Goal: Task Accomplishment & Management: Complete application form

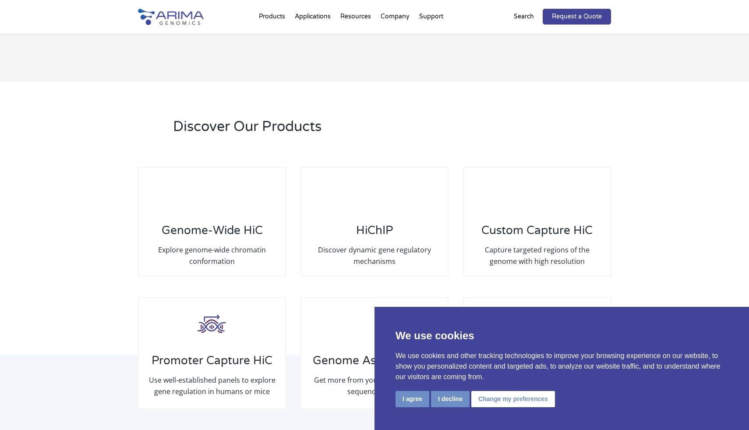
scroll to position [2030, 0]
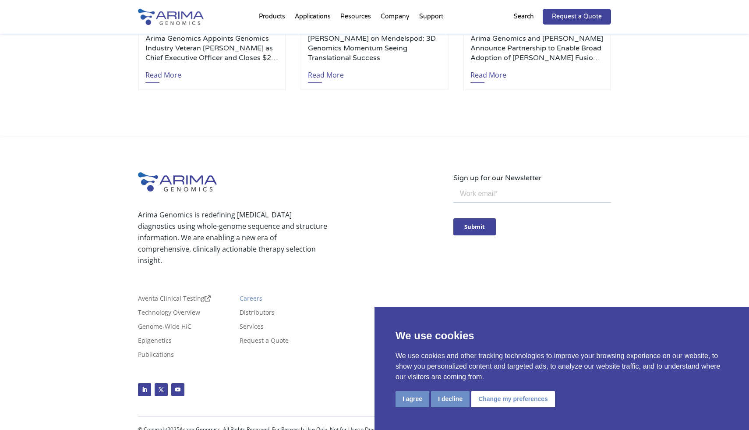
click at [250, 304] on link "Careers" at bounding box center [251, 300] width 23 height 10
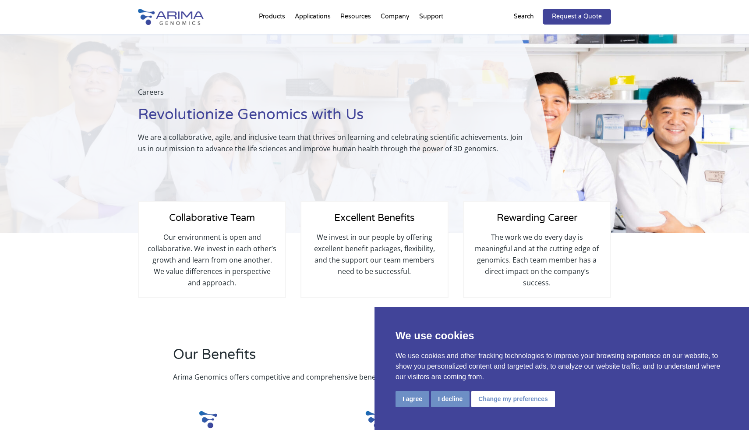
click at [227, 238] on p "Our environment is open and collaborative. We invest in each other’s growth and…" at bounding box center [212, 259] width 129 height 57
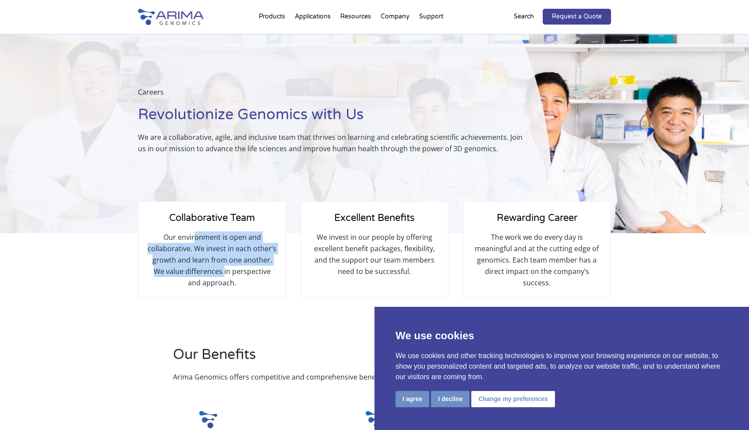
drag, startPoint x: 194, startPoint y: 237, endPoint x: 225, endPoint y: 280, distance: 52.9
click at [225, 279] on p "Our environment is open and collaborative. We invest in each other’s growth and…" at bounding box center [212, 259] width 129 height 57
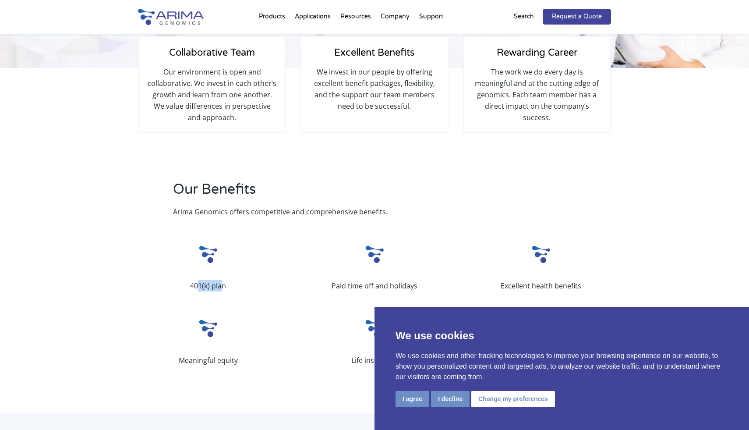
drag, startPoint x: 196, startPoint y: 288, endPoint x: 238, endPoint y: 291, distance: 41.3
click at [238, 291] on p "401(k) plan" at bounding box center [208, 285] width 140 height 11
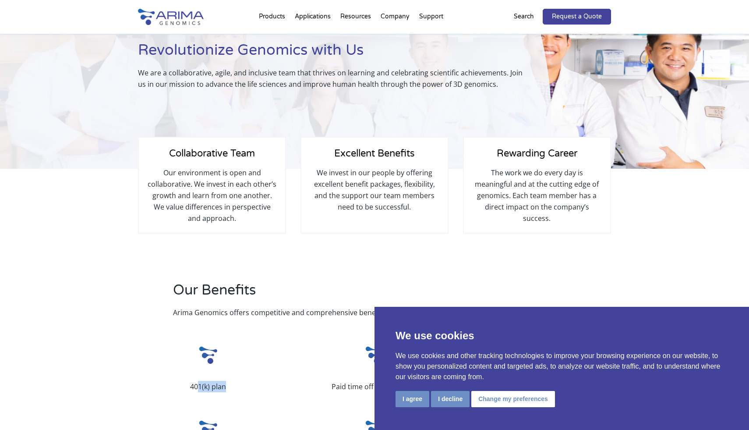
scroll to position [67, 0]
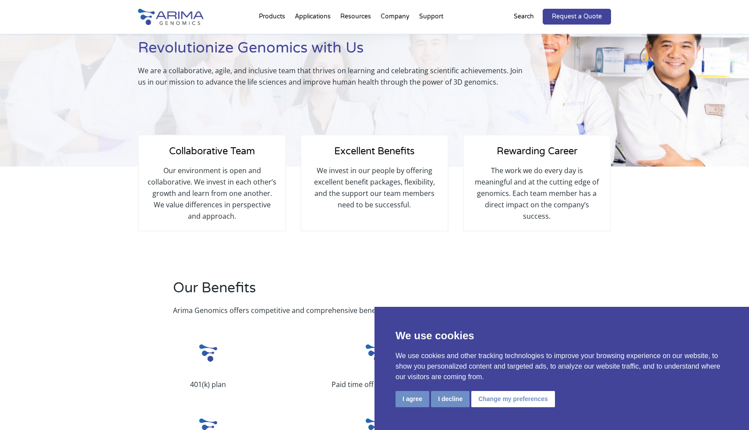
click at [530, 157] on h4 "Rewarding Career" at bounding box center [537, 154] width 129 height 21
drag, startPoint x: 469, startPoint y: 153, endPoint x: 486, endPoint y: 192, distance: 42.6
click at [486, 188] on div "Rewarding Career The work we do every day is meaningful and at the cutting edge…" at bounding box center [537, 183] width 148 height 97
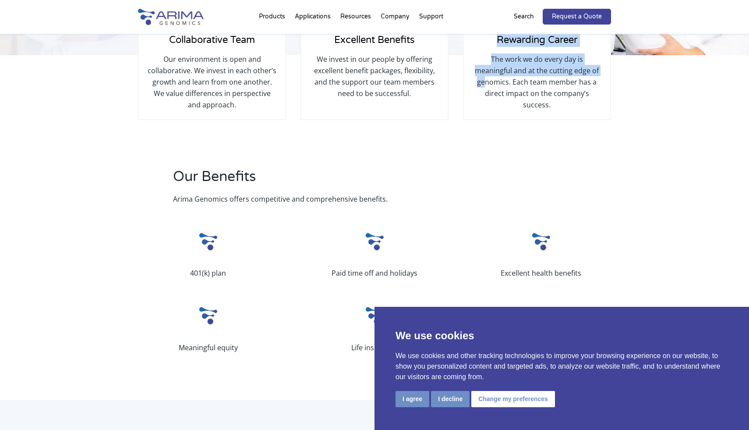
scroll to position [658, 0]
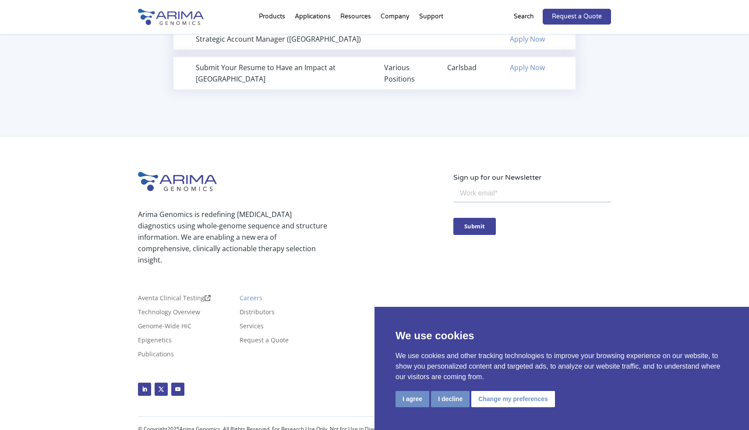
click at [252, 299] on link "Careers" at bounding box center [251, 300] width 23 height 10
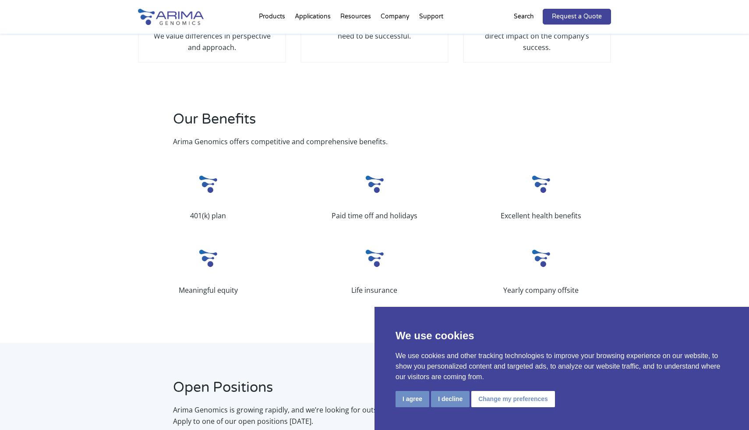
scroll to position [234, 0]
click at [412, 405] on button "I agree" at bounding box center [413, 399] width 34 height 16
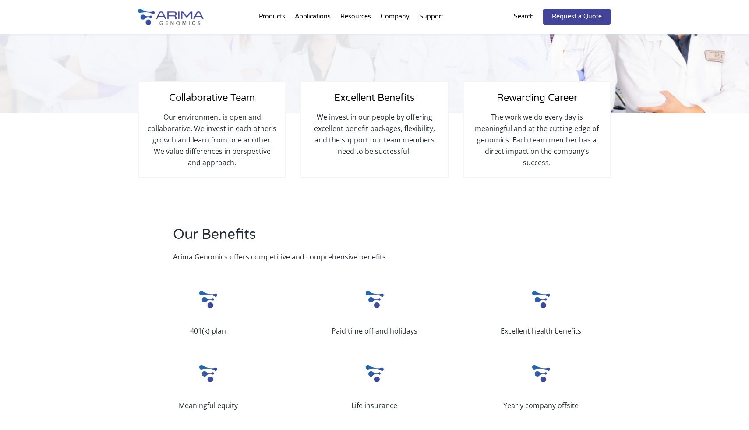
scroll to position [0, 0]
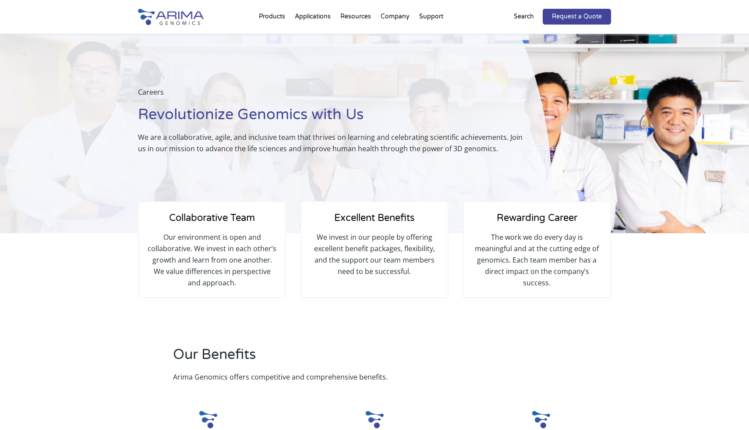
drag, startPoint x: 341, startPoint y: 227, endPoint x: 303, endPoint y: 235, distance: 39.5
click at [342, 227] on h4 "Excellent Benefits" at bounding box center [374, 221] width 129 height 21
click at [207, 236] on p "Our environment is open and collaborative. We invest in each other’s growth and…" at bounding box center [212, 259] width 129 height 57
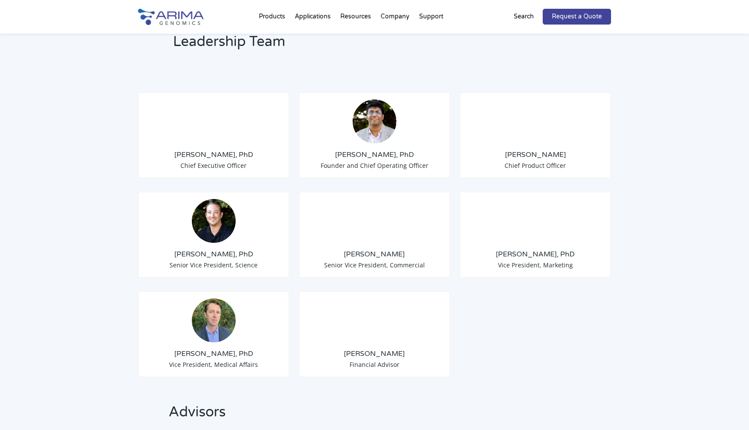
scroll to position [662, 0]
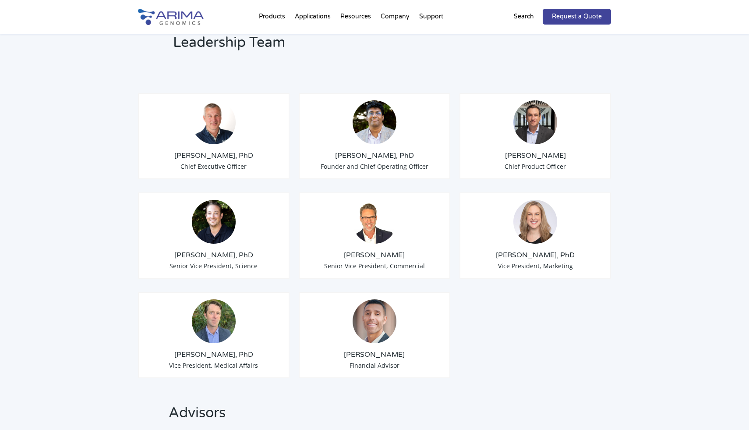
click at [544, 218] on img at bounding box center [536, 222] width 44 height 44
drag, startPoint x: 522, startPoint y: 244, endPoint x: 575, endPoint y: 269, distance: 59.0
click at [575, 269] on div "Tom Willis, PhD Chief Executive Officer Sid Selvaraj, PhD Founder and Chief Ope…" at bounding box center [374, 231] width 473 height 320
drag, startPoint x: 205, startPoint y: 144, endPoint x: 251, endPoint y: 165, distance: 51.0
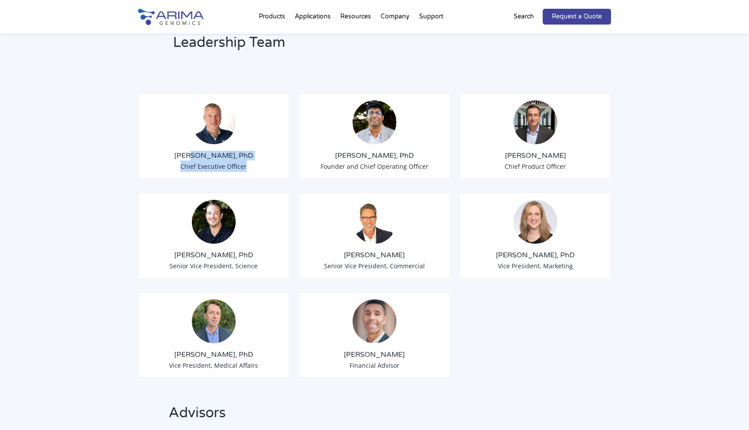
click at [251, 165] on div "Tom Willis, PhD Chief Executive Officer" at bounding box center [214, 136] width 152 height 86
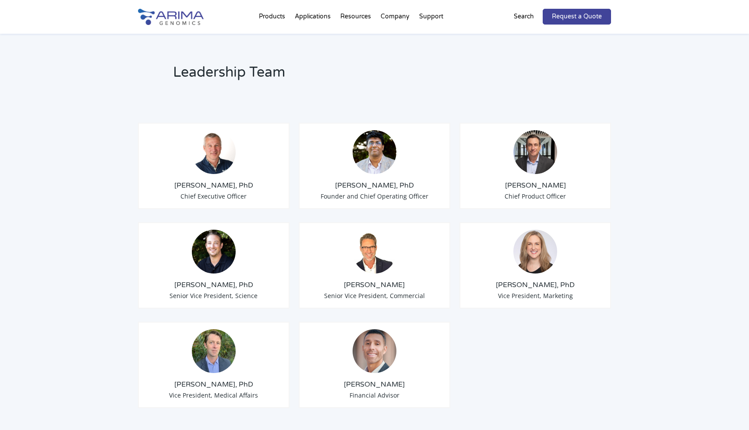
scroll to position [633, 0]
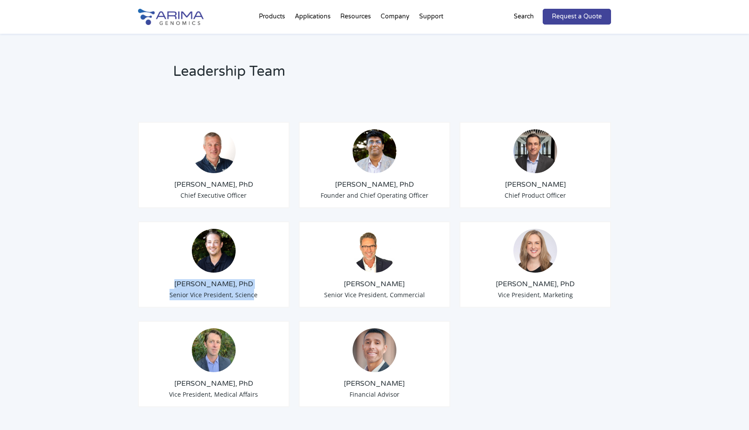
drag, startPoint x: 176, startPoint y: 269, endPoint x: 253, endPoint y: 283, distance: 77.9
click at [253, 283] on div "Anthony Schmitt, PhD Senior Vice President, Science" at bounding box center [214, 264] width 152 height 86
click at [253, 291] on span "Senior Vice President, Science" at bounding box center [214, 295] width 88 height 8
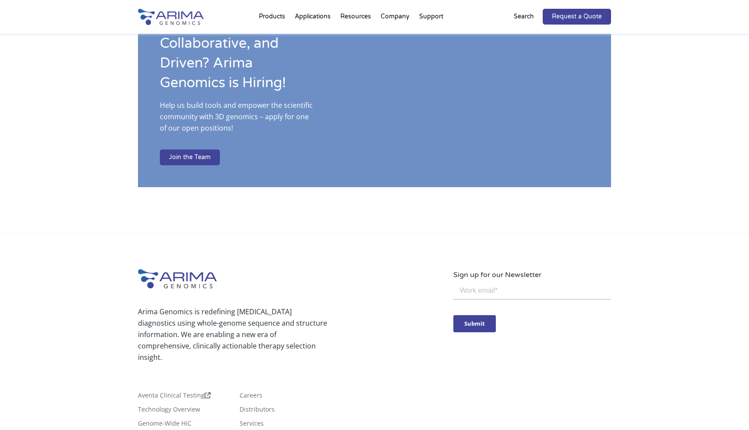
scroll to position [1424, 0]
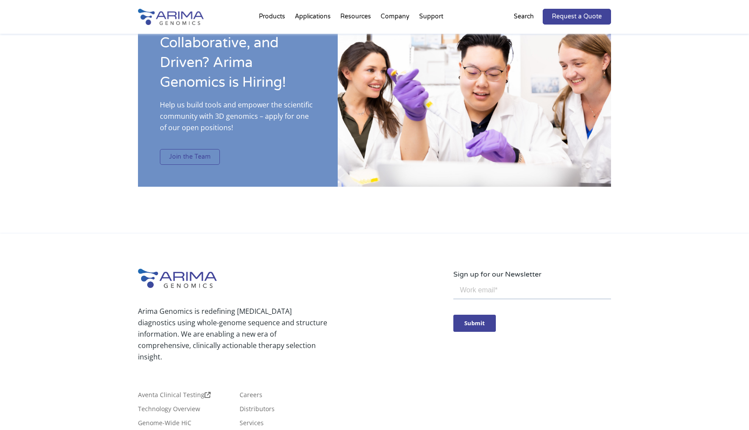
click at [192, 149] on link "Join the Team" at bounding box center [190, 157] width 60 height 16
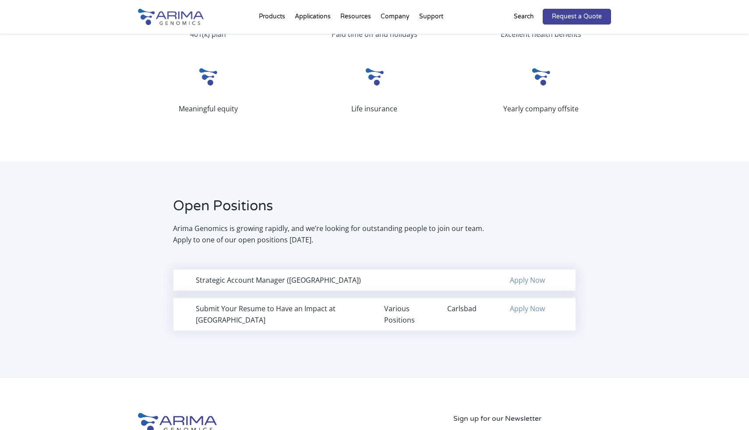
scroll to position [421, 0]
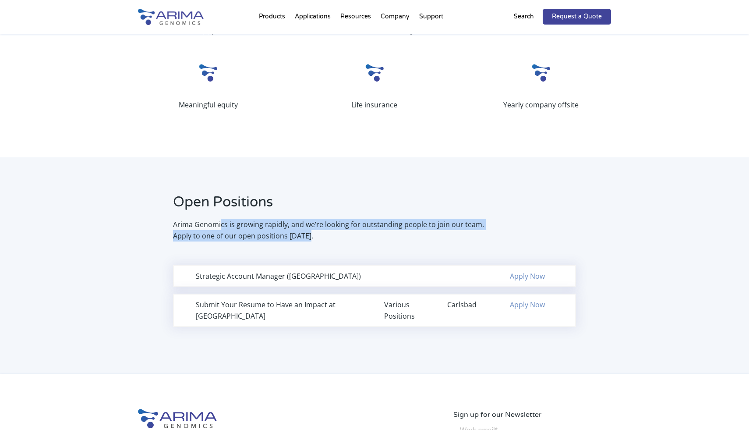
drag, startPoint x: 220, startPoint y: 223, endPoint x: 340, endPoint y: 246, distance: 121.9
click at [340, 246] on div "Open Positions Arima Genomics is growing rapidly, and we’re looking for outstan…" at bounding box center [374, 222] width 473 height 61
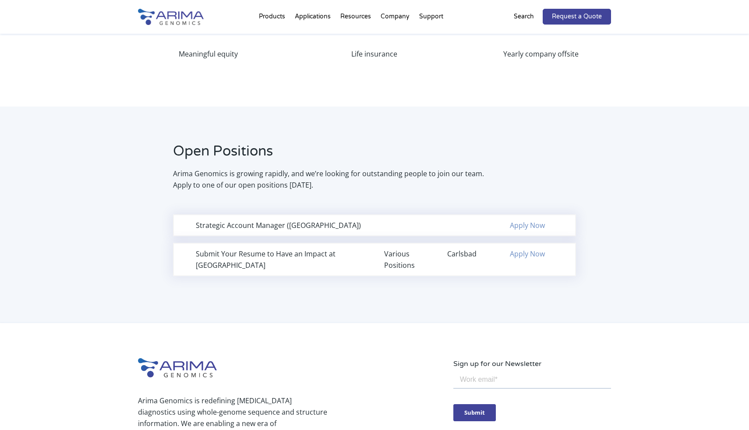
scroll to position [479, 0]
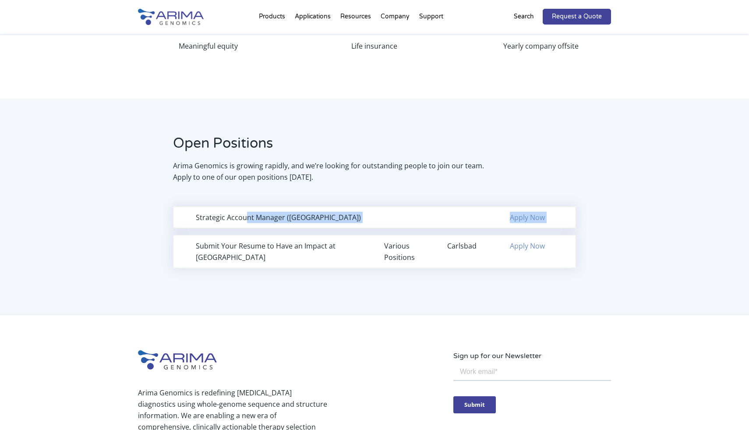
drag, startPoint x: 246, startPoint y: 218, endPoint x: 351, endPoint y: 258, distance: 112.6
click at [351, 258] on div "Strategic Account Manager ([GEOGRAPHIC_DATA]) Apply Now Submit Your Resume to H…" at bounding box center [374, 237] width 403 height 62
click at [351, 258] on div "Submit Your Resume to Have an Impact at Arima Various Positions Carlsbad Apply …" at bounding box center [374, 251] width 403 height 33
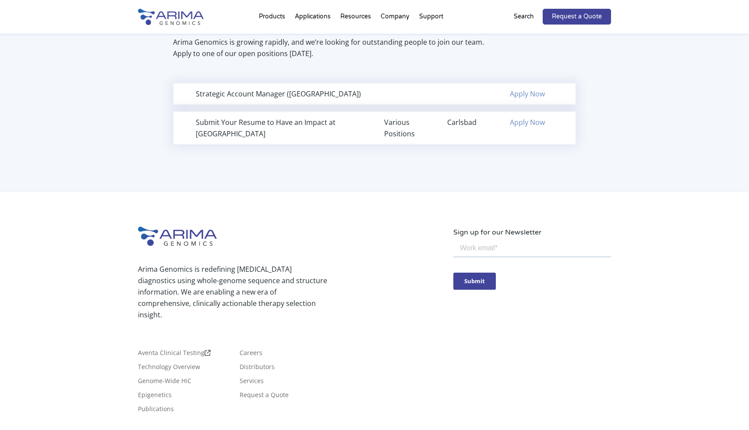
scroll to position [602, 0]
drag, startPoint x: 389, startPoint y: 126, endPoint x: 428, endPoint y: 142, distance: 42.1
click at [428, 142] on div "Submit Your Resume to Have an Impact at Arima Various Positions Carlsbad Apply …" at bounding box center [374, 128] width 403 height 33
drag, startPoint x: 265, startPoint y: 119, endPoint x: 427, endPoint y: 142, distance: 163.7
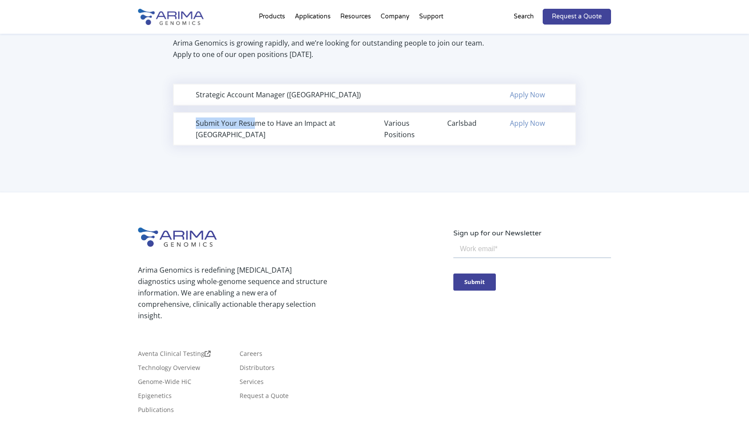
click at [427, 142] on div "Submit Your Resume to Have an Impact at Arima Various Positions Carlsbad Apply …" at bounding box center [374, 128] width 403 height 33
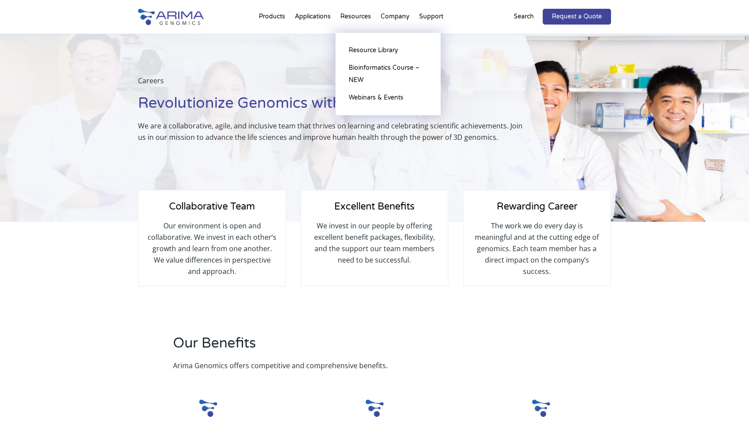
scroll to position [8, 0]
